Goal: Task Accomplishment & Management: Manage account settings

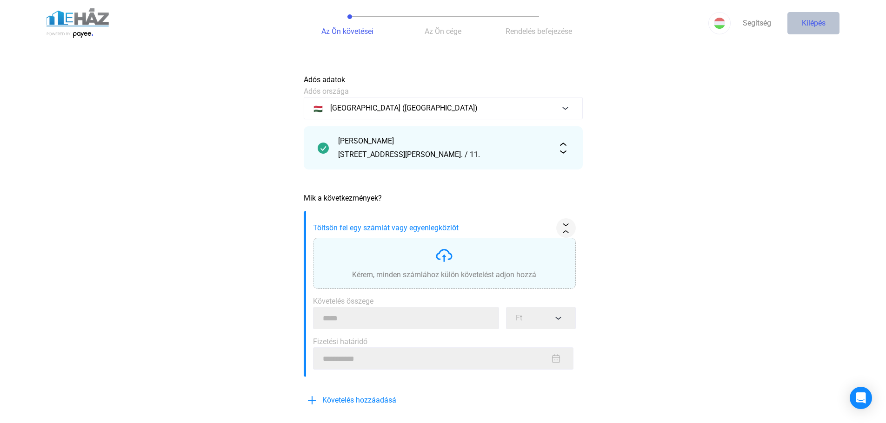
click at [807, 17] on button "Kilépés" at bounding box center [813, 23] width 52 height 22
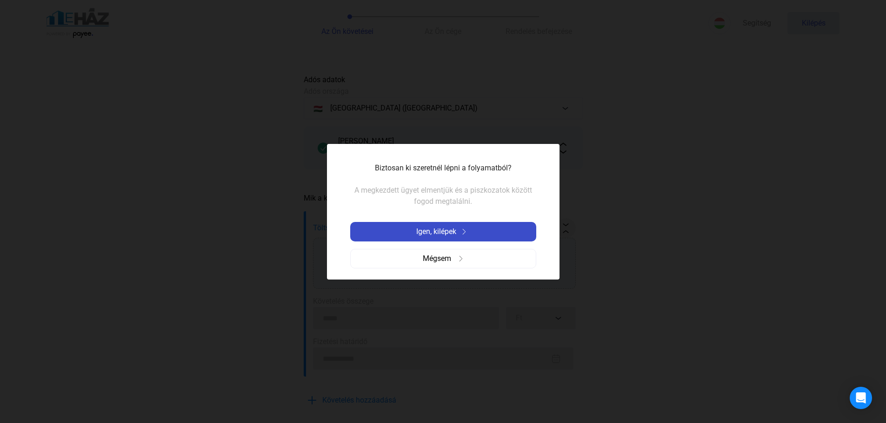
click at [511, 230] on div "Igen, kilépek" at bounding box center [443, 231] width 180 height 11
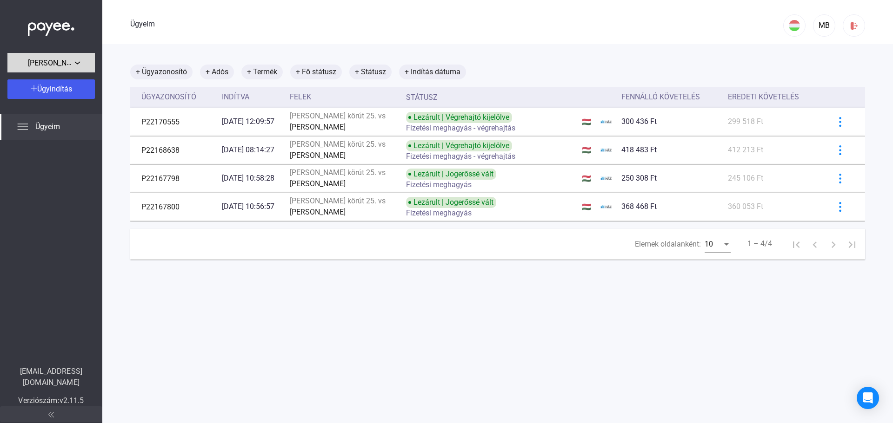
click at [71, 70] on button "[PERSON_NAME][STREET_ADDRESS]." at bounding box center [50, 63] width 87 height 20
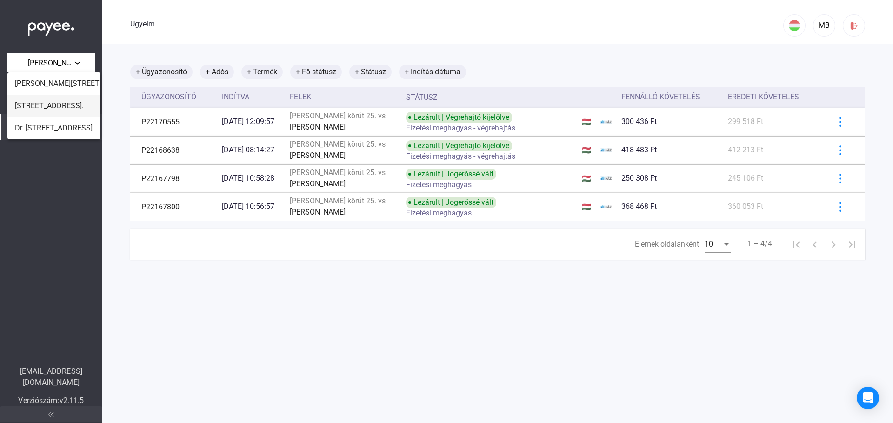
click at [53, 103] on font "[STREET_ADDRESS]." at bounding box center [49, 105] width 69 height 9
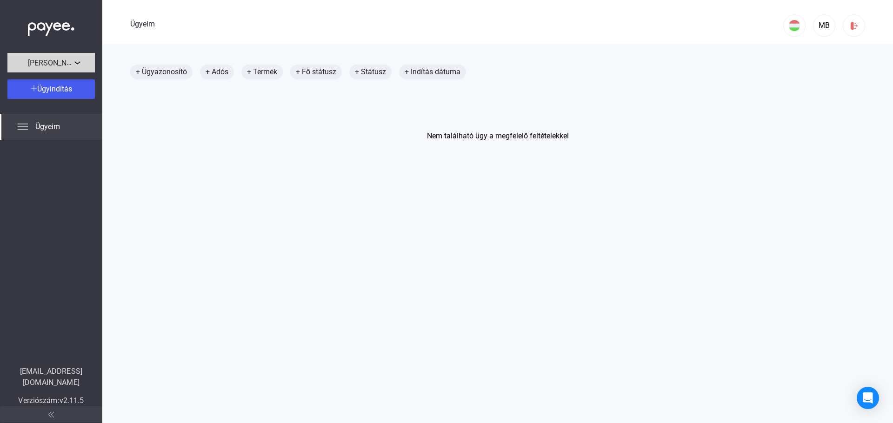
click at [80, 56] on button "[PERSON_NAME][STREET_ADDRESS]." at bounding box center [50, 63] width 87 height 20
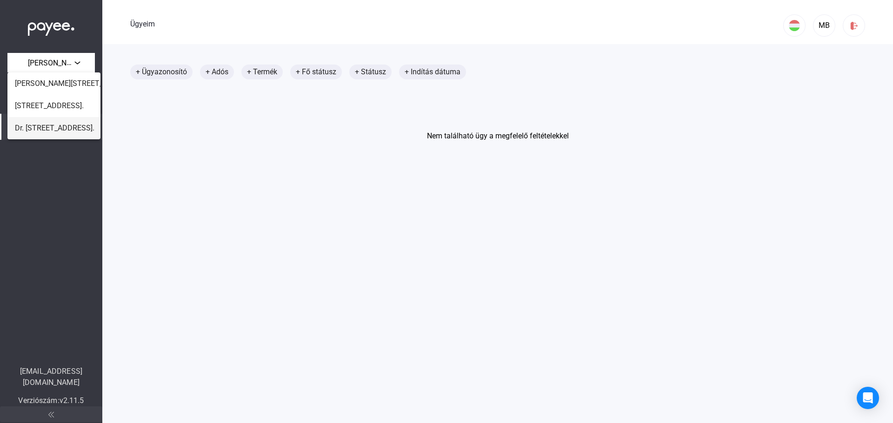
click at [56, 126] on font "Dr. [STREET_ADDRESS]." at bounding box center [54, 128] width 79 height 9
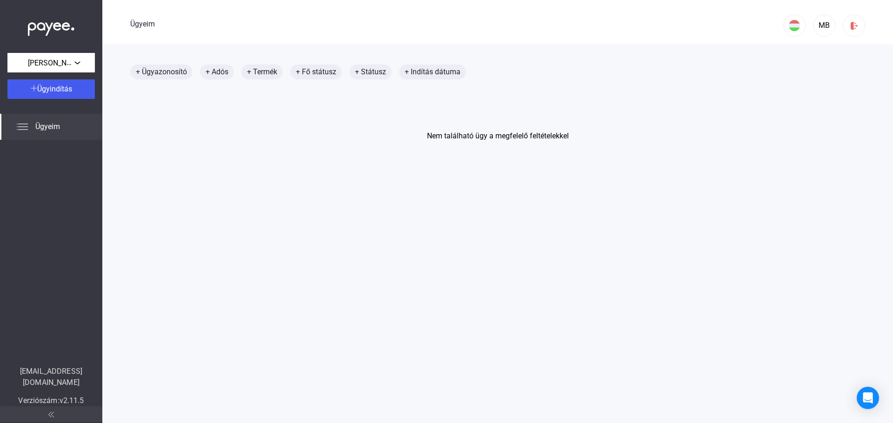
click at [60, 122] on font "Ügyeim" at bounding box center [47, 126] width 25 height 9
click at [27, 125] on img at bounding box center [22, 126] width 11 height 11
drag, startPoint x: 20, startPoint y: 125, endPoint x: 59, endPoint y: 85, distance: 55.9
click at [19, 124] on img at bounding box center [22, 126] width 11 height 11
click at [90, 52] on div at bounding box center [51, 26] width 102 height 53
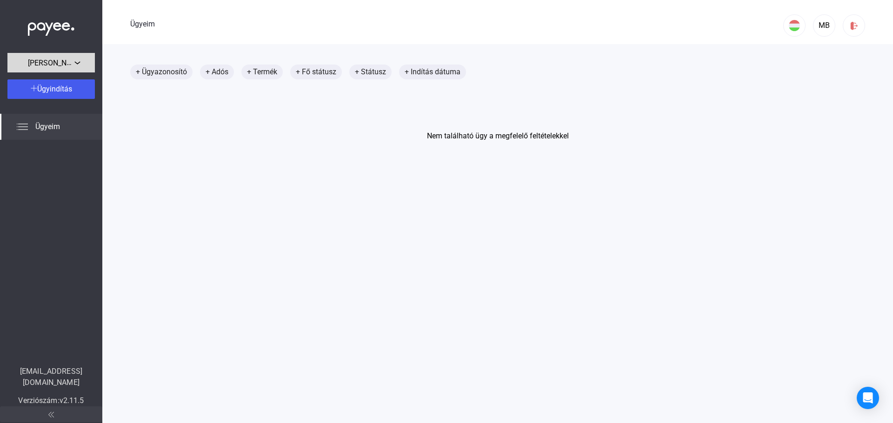
click at [85, 59] on div "[PERSON_NAME][STREET_ADDRESS]." at bounding box center [51, 63] width 82 height 12
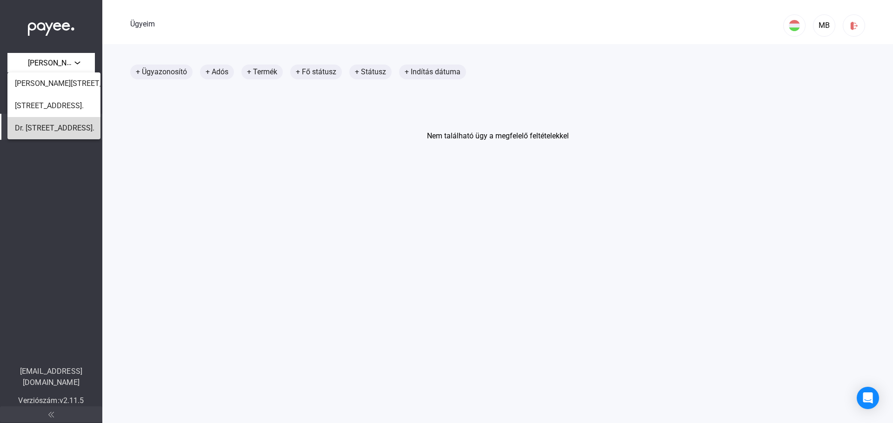
click at [51, 124] on font "Dr. [STREET_ADDRESS]." at bounding box center [54, 128] width 79 height 9
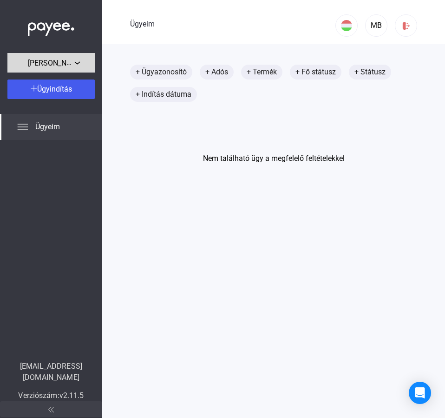
click at [82, 69] on button "[PERSON_NAME][STREET_ADDRESS]." at bounding box center [50, 63] width 87 height 20
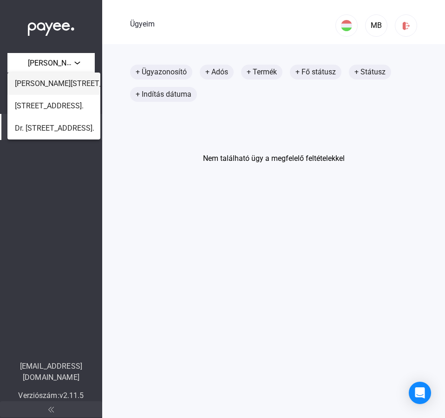
click at [78, 84] on font "[PERSON_NAME][STREET_ADDRESS]." at bounding box center [77, 83] width 125 height 9
